Goal: Navigation & Orientation: Find specific page/section

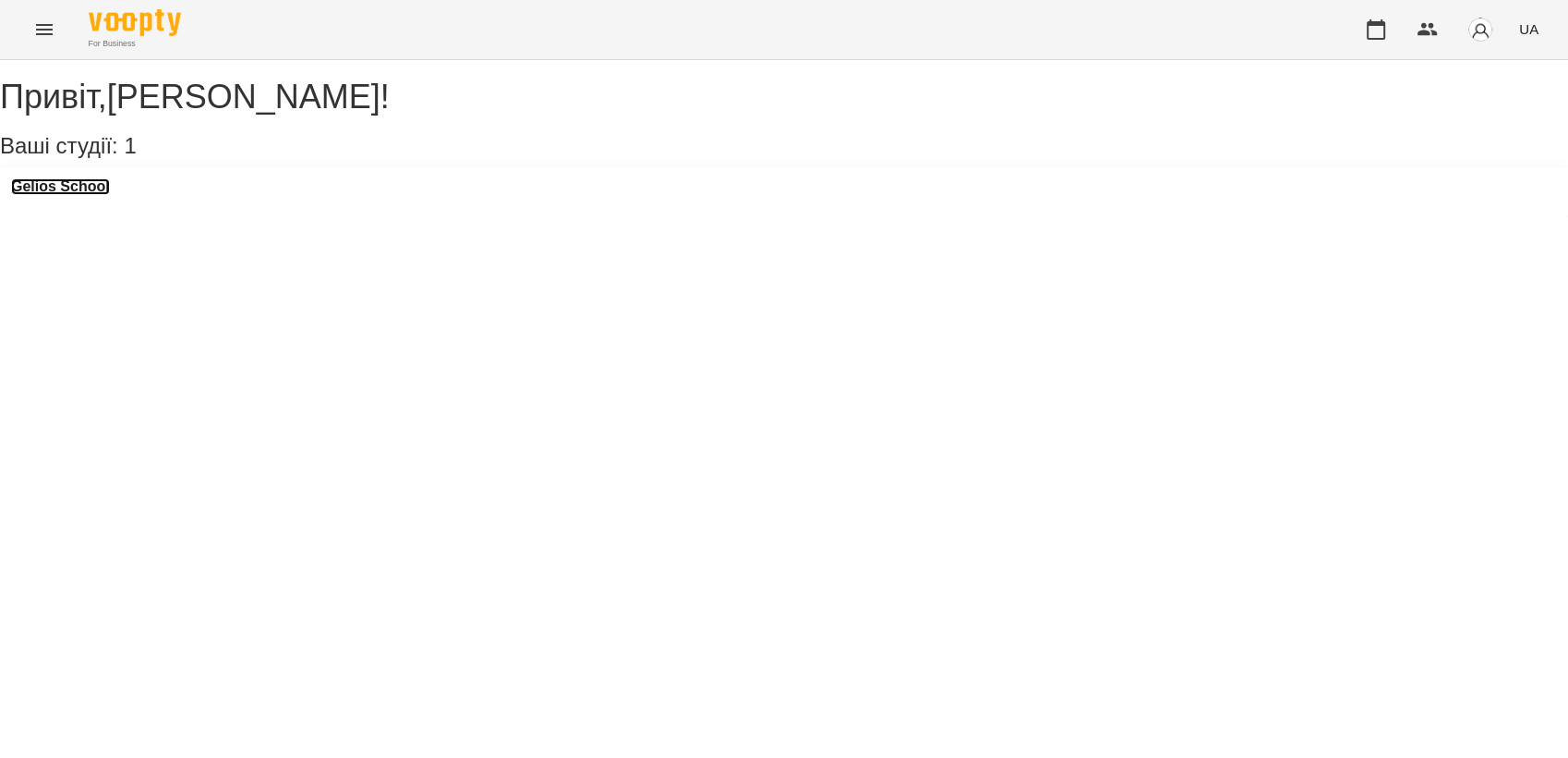
click at [72, 195] on h3 "Gelios School" at bounding box center [60, 187] width 99 height 17
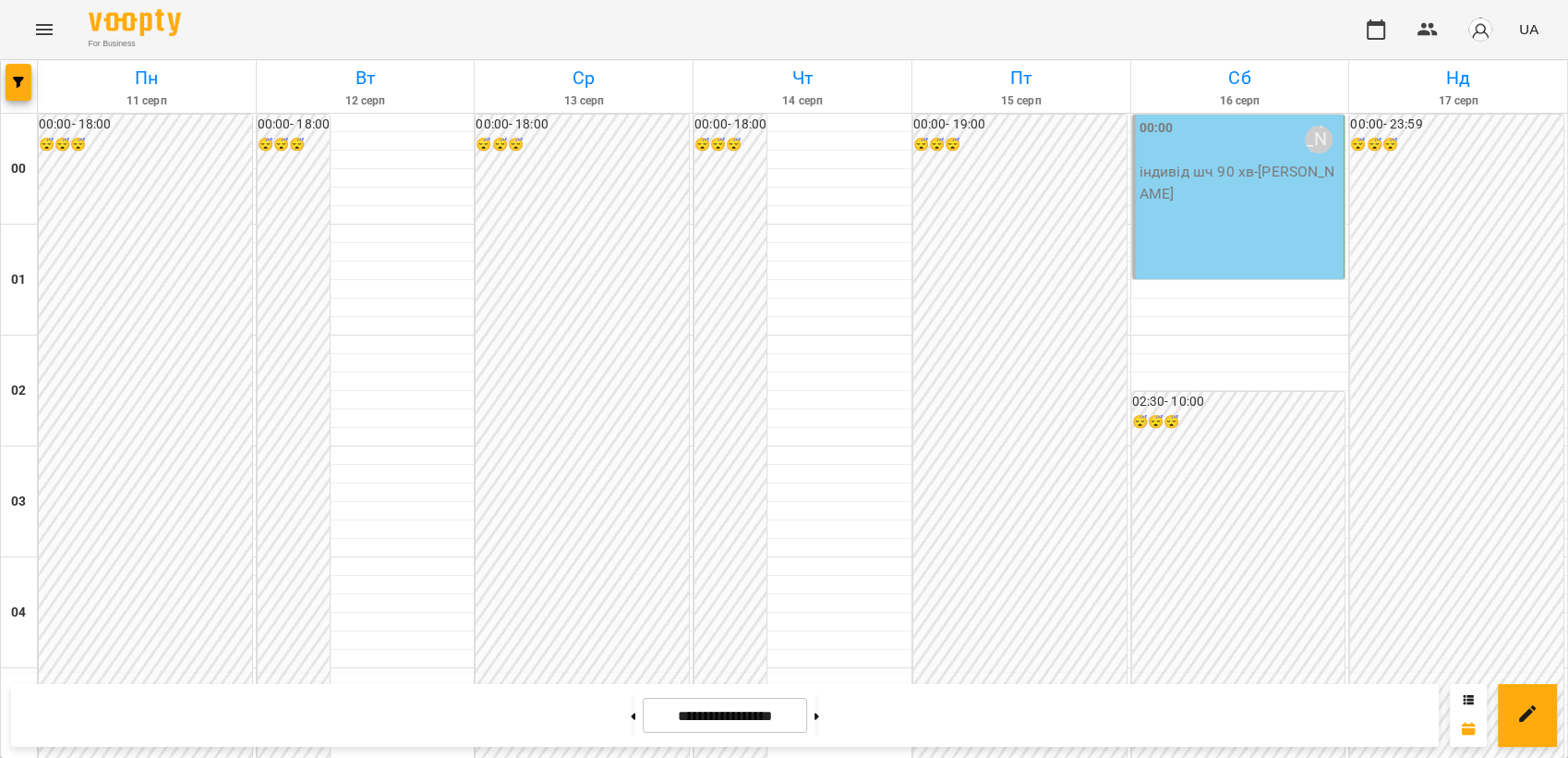
scroll to position [1066, 0]
click at [61, 44] on div "For Business UA" at bounding box center [784, 29] width 1568 height 59
click at [41, 34] on icon "Menu" at bounding box center [44, 29] width 17 height 11
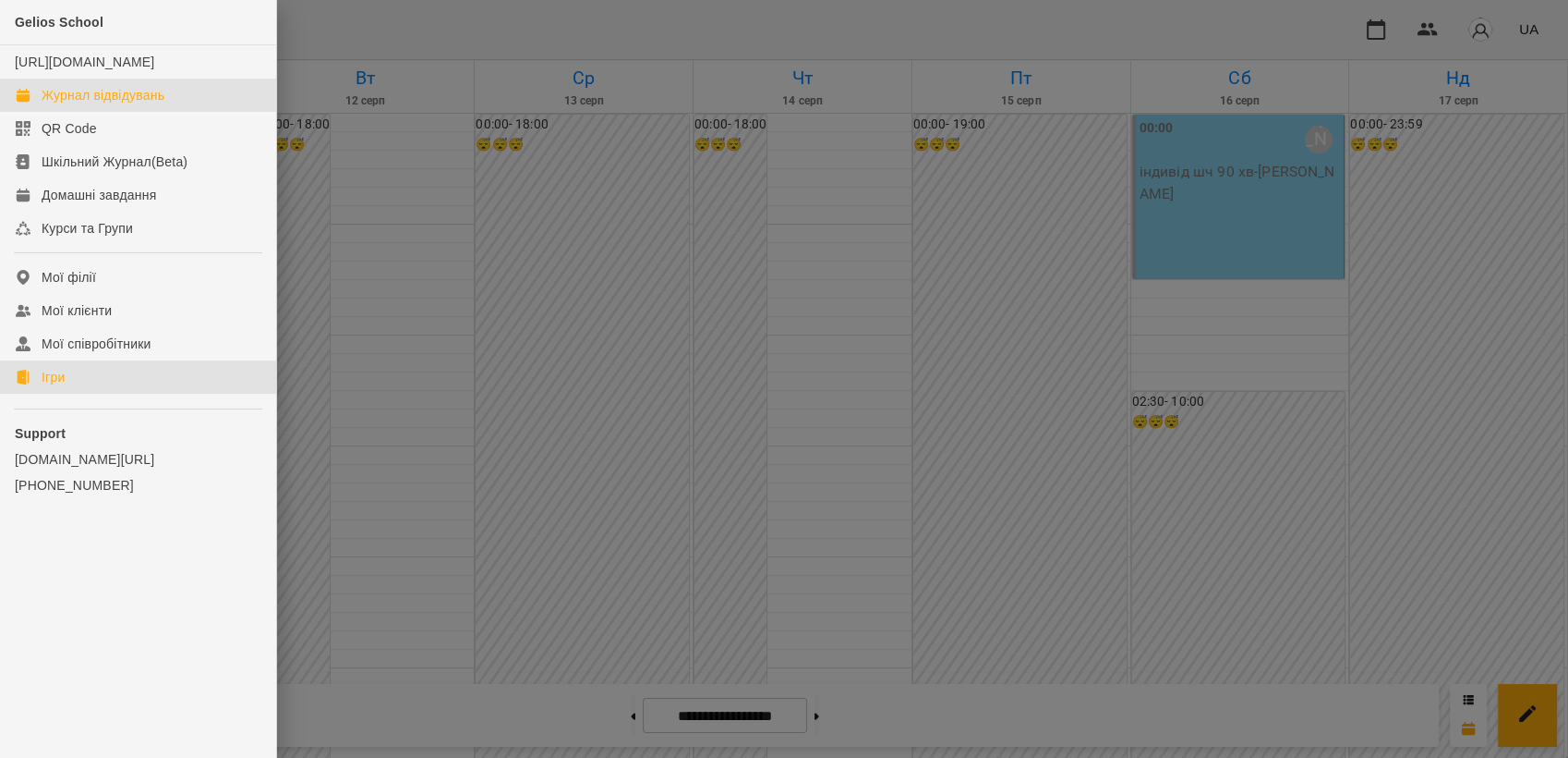
click at [70, 394] on link "Ігри" at bounding box center [138, 376] width 276 height 33
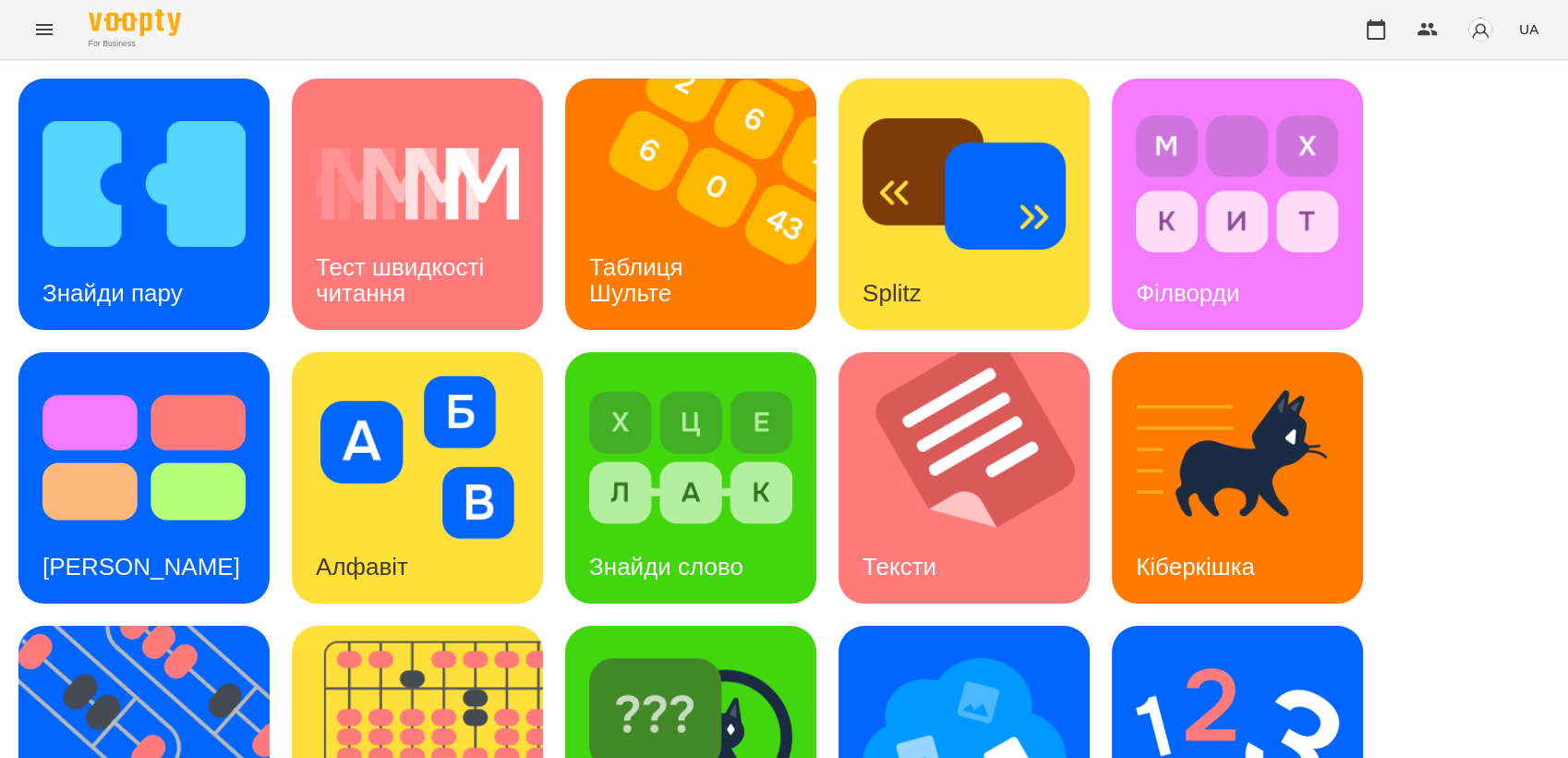
click at [1437, 635] on div "Знайди пару Тест швидкості читання Таблиця [PERSON_NAME] Splitz Філворди Тест С…" at bounding box center [784, 614] width 1531 height 1072
